Goal: Task Accomplishment & Management: Use online tool/utility

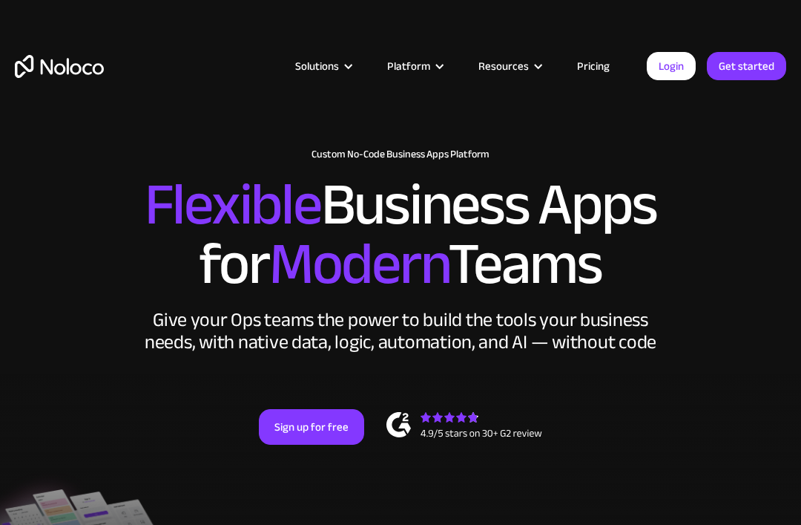
click at [53, 60] on img "home" at bounding box center [59, 66] width 89 height 23
click at [341, 39] on div "Solutions Use Cases Business Types Project Management Keep track of customers, …" at bounding box center [400, 81] width 801 height 88
click at [340, 39] on div "Solutions Use Cases Business Types Project Management Keep track of customers, …" at bounding box center [400, 81] width 801 height 88
click at [661, 73] on link "Login" at bounding box center [671, 66] width 49 height 28
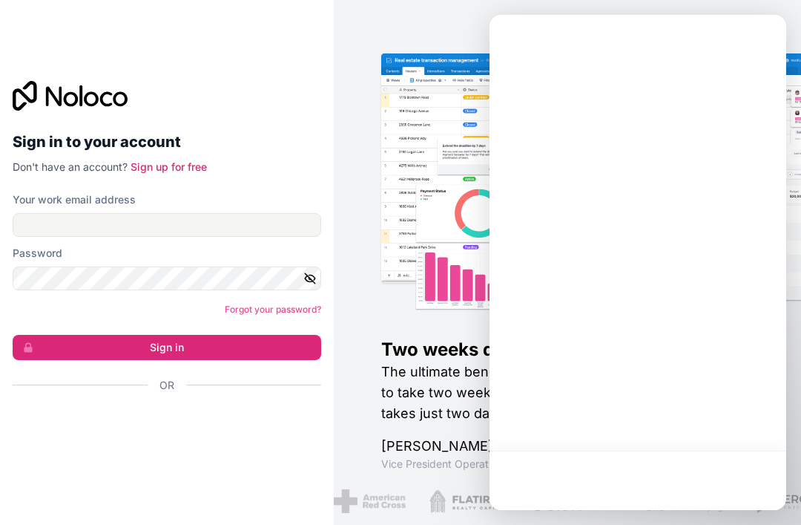
click at [408, 75] on div "Two weeks down to two days The ultimate benefit of adopting Noloco is that what…" at bounding box center [567, 262] width 467 height 525
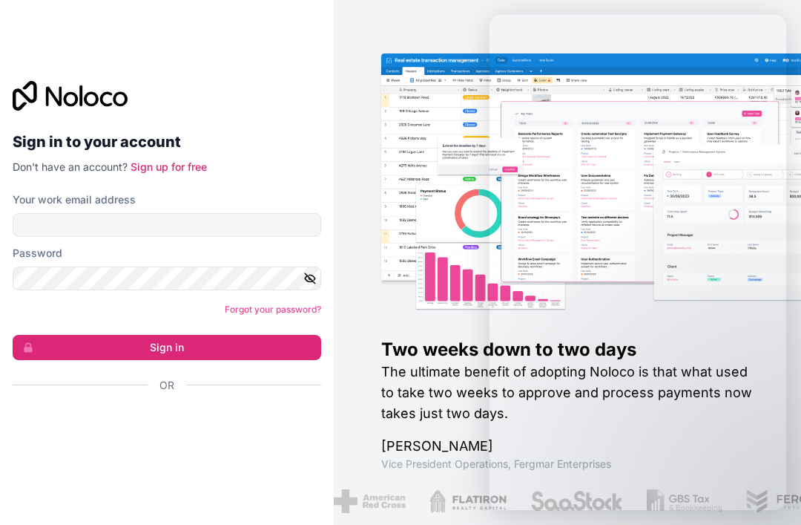
click at [414, 82] on img at bounding box center [614, 167] width 467 height 229
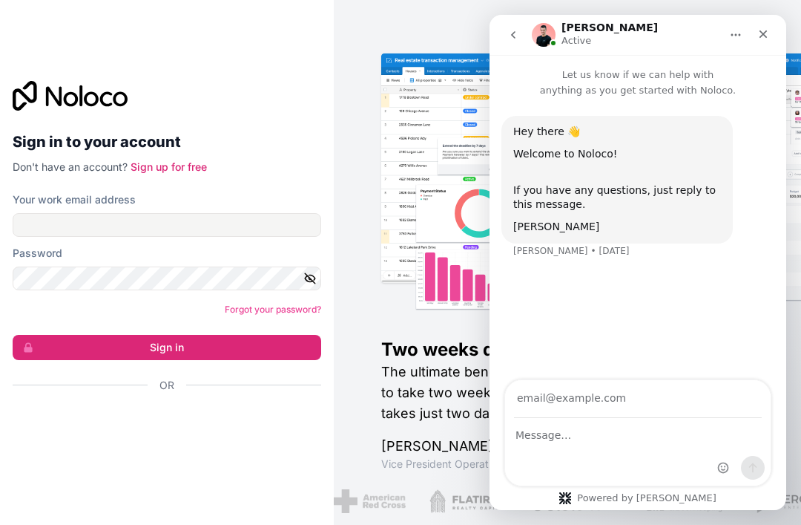
click at [452, 303] on img at bounding box center [638, 198] width 467 height 231
click at [452, 295] on img at bounding box center [638, 198] width 467 height 231
click at [310, 290] on button "button" at bounding box center [312, 278] width 18 height 24
click at [279, 346] on form "Your work email address Password Forgot your password? Sign in Or" at bounding box center [167, 318] width 309 height 252
